Goal: Navigation & Orientation: Find specific page/section

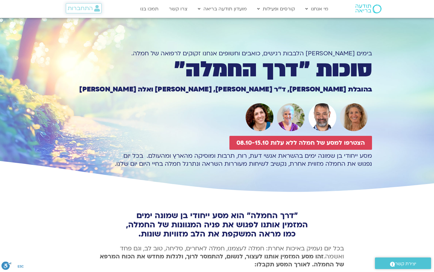
click at [81, 8] on span "התחברות" at bounding box center [80, 8] width 25 height 7
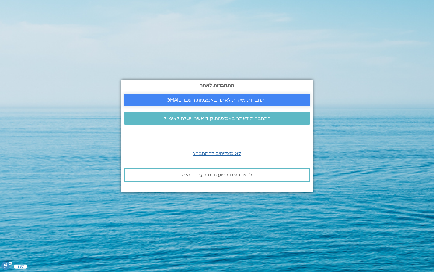
click at [189, 94] on link "התחברות מיידית לאתר באמצעות חשבון GMAIL" at bounding box center [217, 100] width 186 height 12
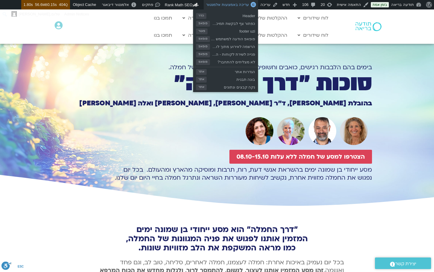
click at [231, 4] on span "עריכה באמצעות אלמנטור" at bounding box center [227, 4] width 43 height 4
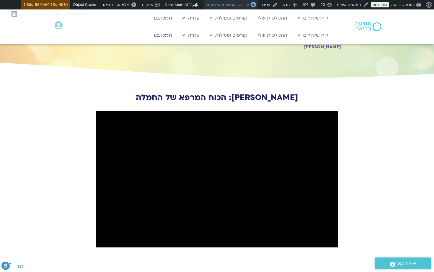
scroll to position [618, 0]
